Goal: Entertainment & Leisure: Consume media (video, audio)

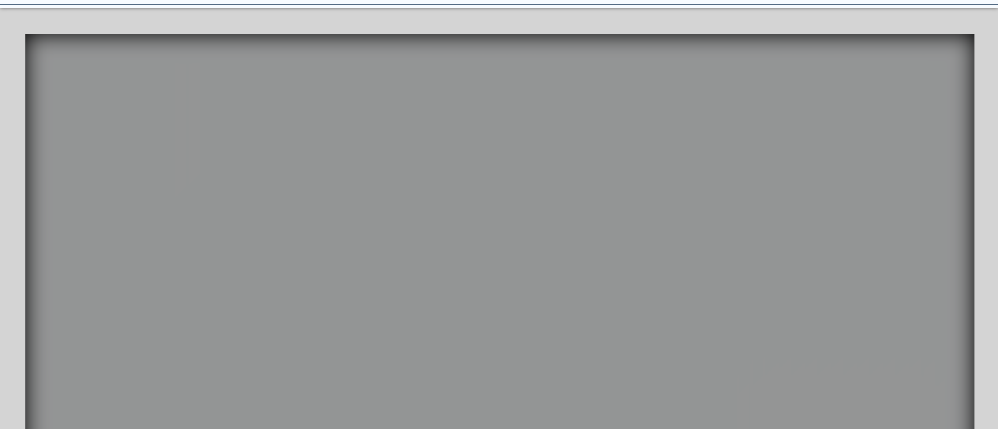
scroll to position [189, 0]
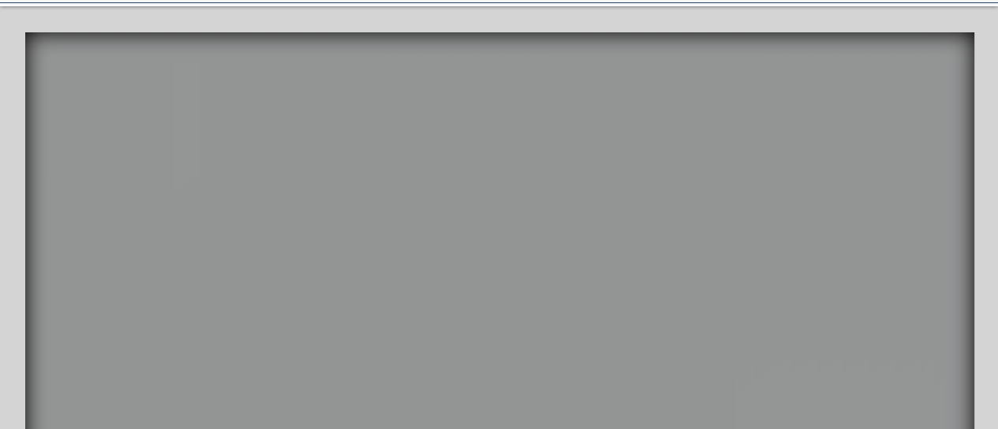
click at [821, 217] on icon "main content" at bounding box center [842, 227] width 43 height 46
click at [885, 166] on video "Your Video Title Video Player" at bounding box center [499, 275] width 949 height 487
click at [888, 166] on video "Your Video Title Video Player" at bounding box center [499, 275] width 949 height 487
click at [886, 160] on video "Your Video Title Video Player" at bounding box center [499, 275] width 949 height 487
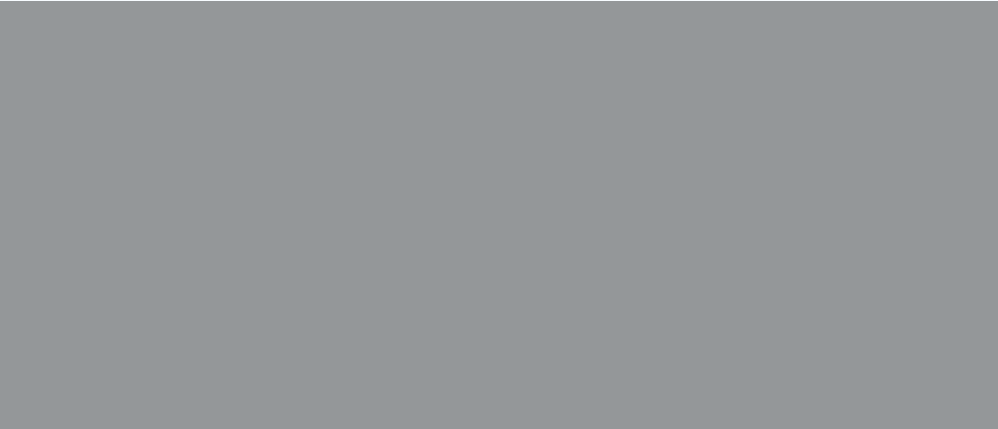
scroll to position [331, 0]
